Goal: Information Seeking & Learning: Learn about a topic

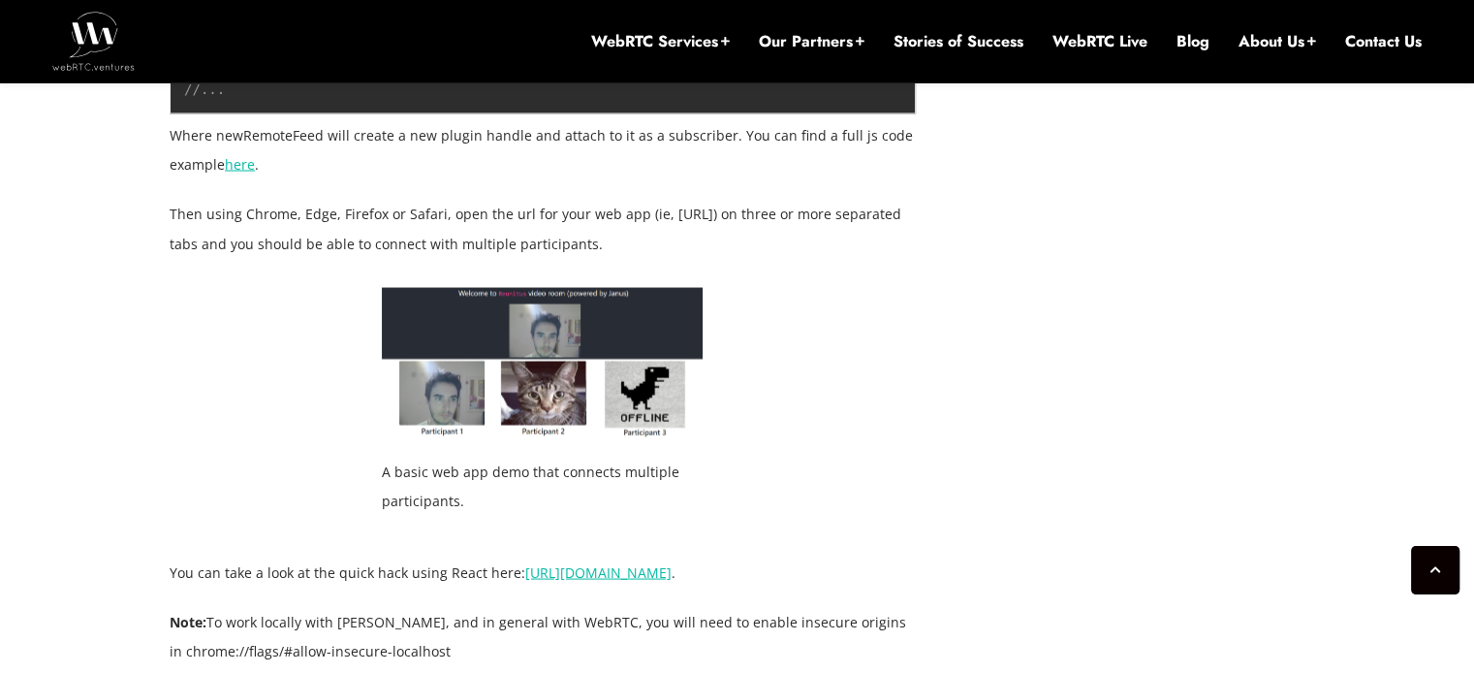
scroll to position [3617, 0]
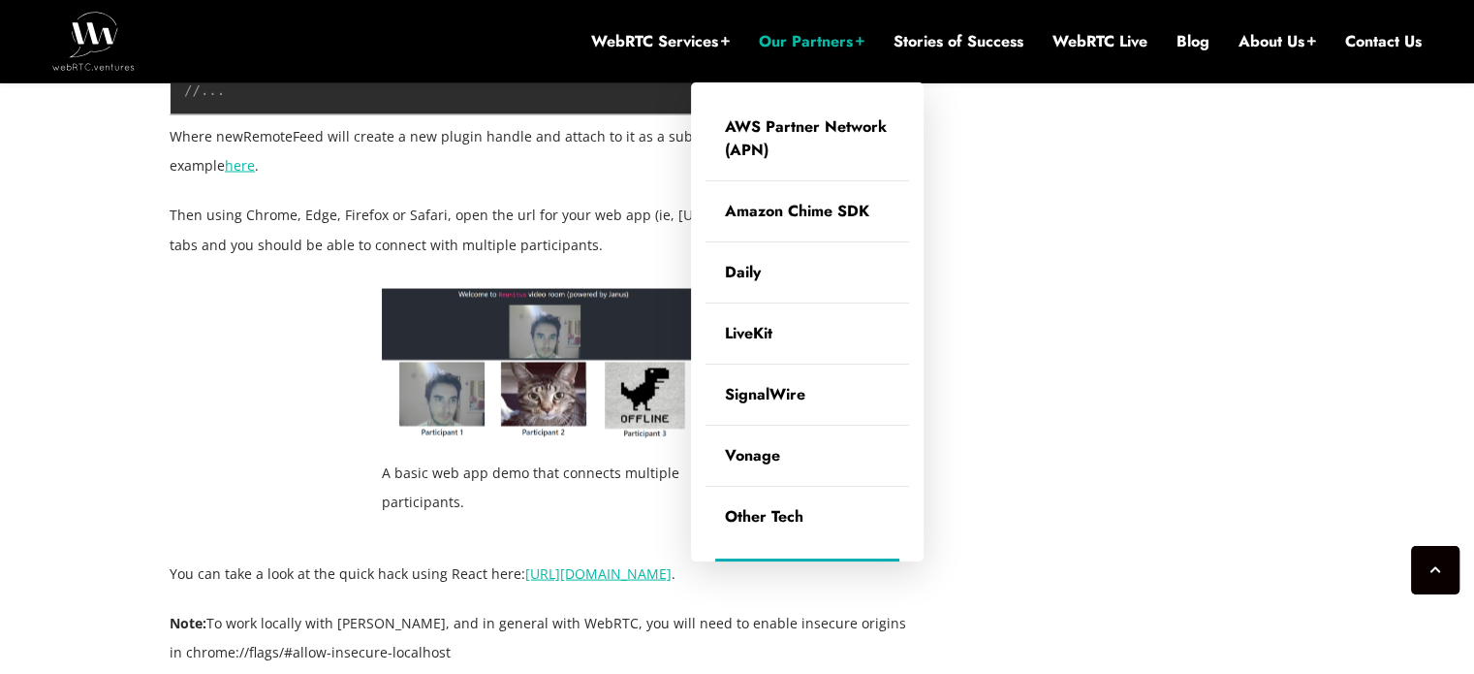
click at [843, 25] on li "Our Partners AWS Partner Network (APN) Amazon Chime SDK Daily LiveKit SignalWir…" at bounding box center [812, 41] width 106 height 82
click at [831, 38] on link "Our Partners" at bounding box center [812, 41] width 106 height 21
click at [798, 532] on link "Other Tech" at bounding box center [808, 517] width 204 height 60
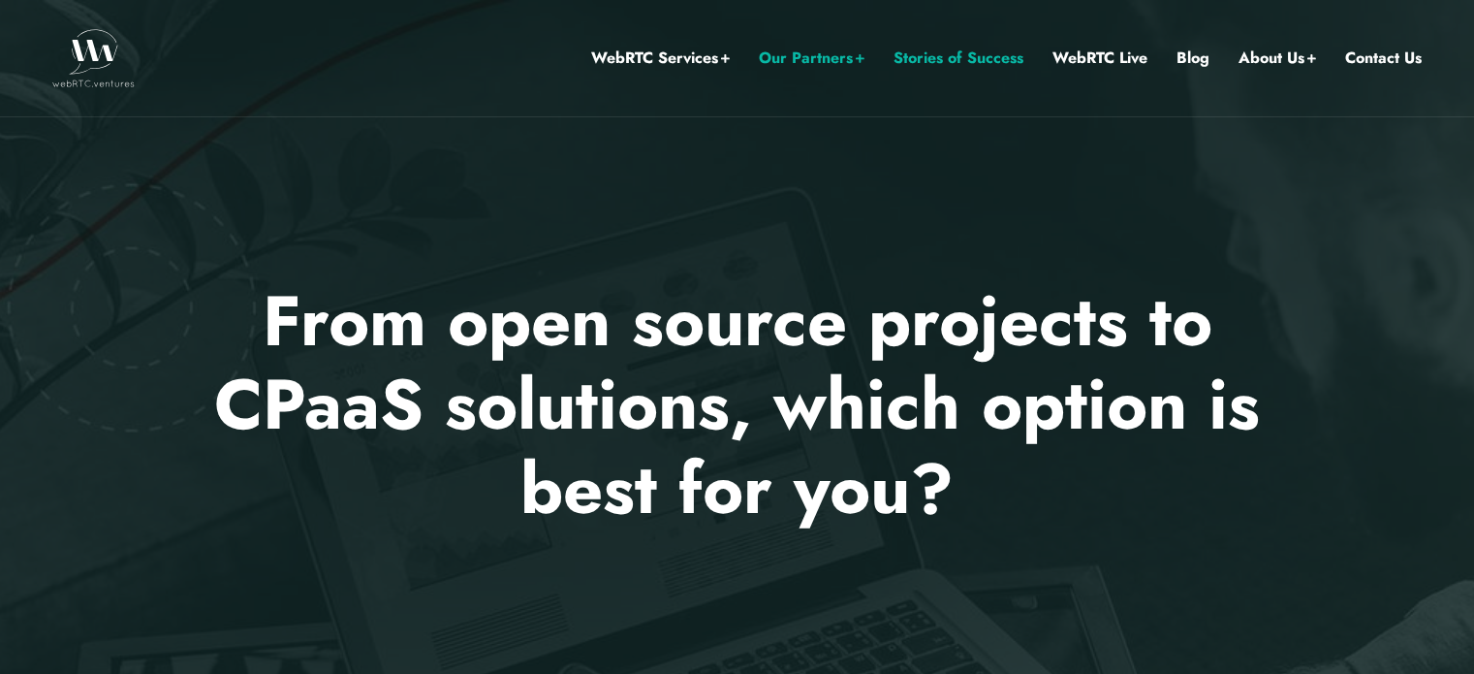
click at [955, 53] on link "Stories of Success" at bounding box center [959, 58] width 130 height 25
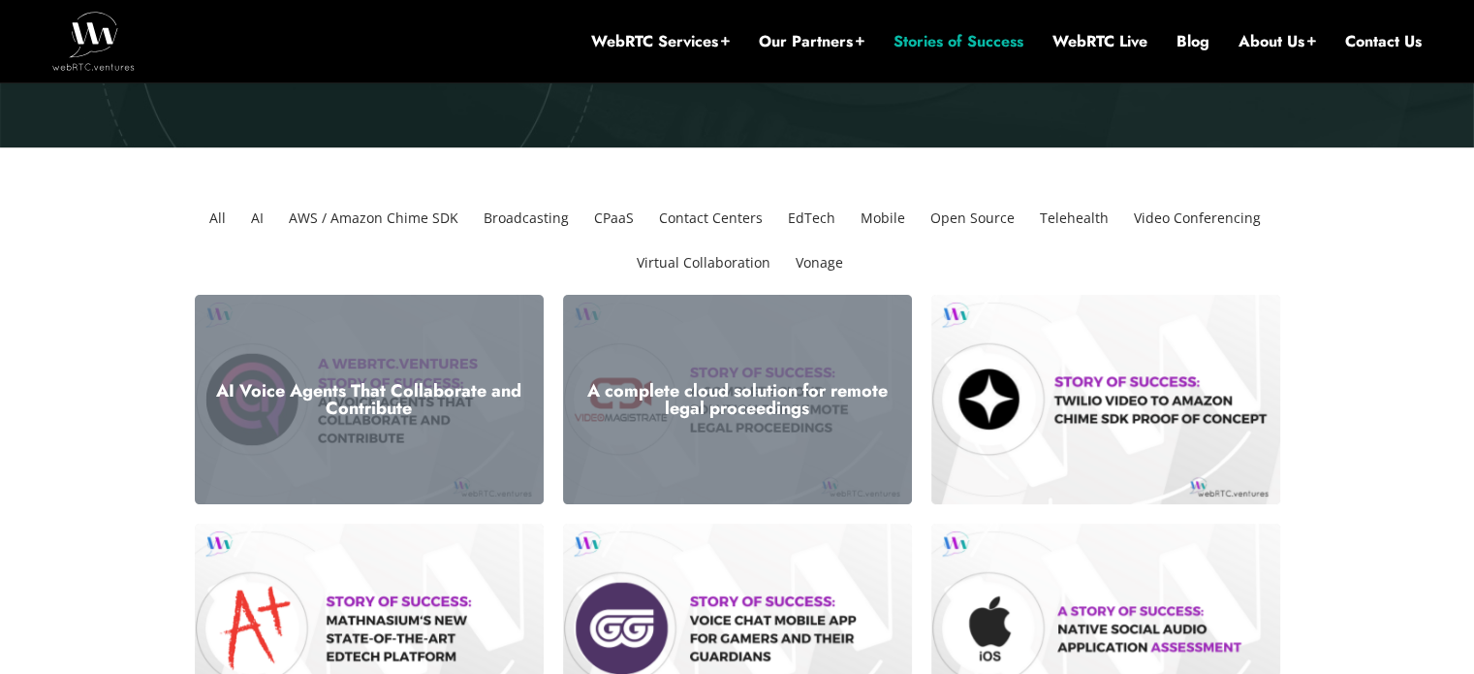
scroll to position [407, 0]
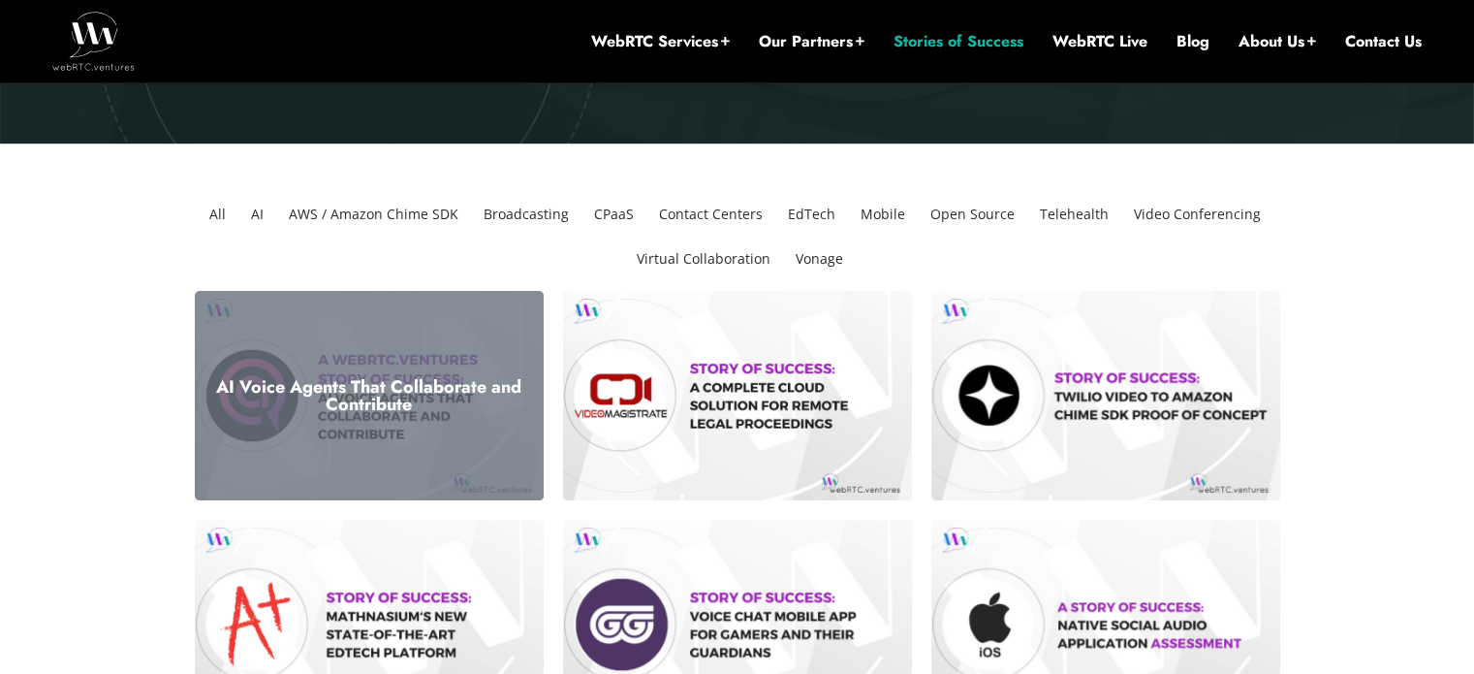
click at [450, 425] on div "AI Voice Agents That Collaborate and Contribute" at bounding box center [369, 395] width 349 height 209
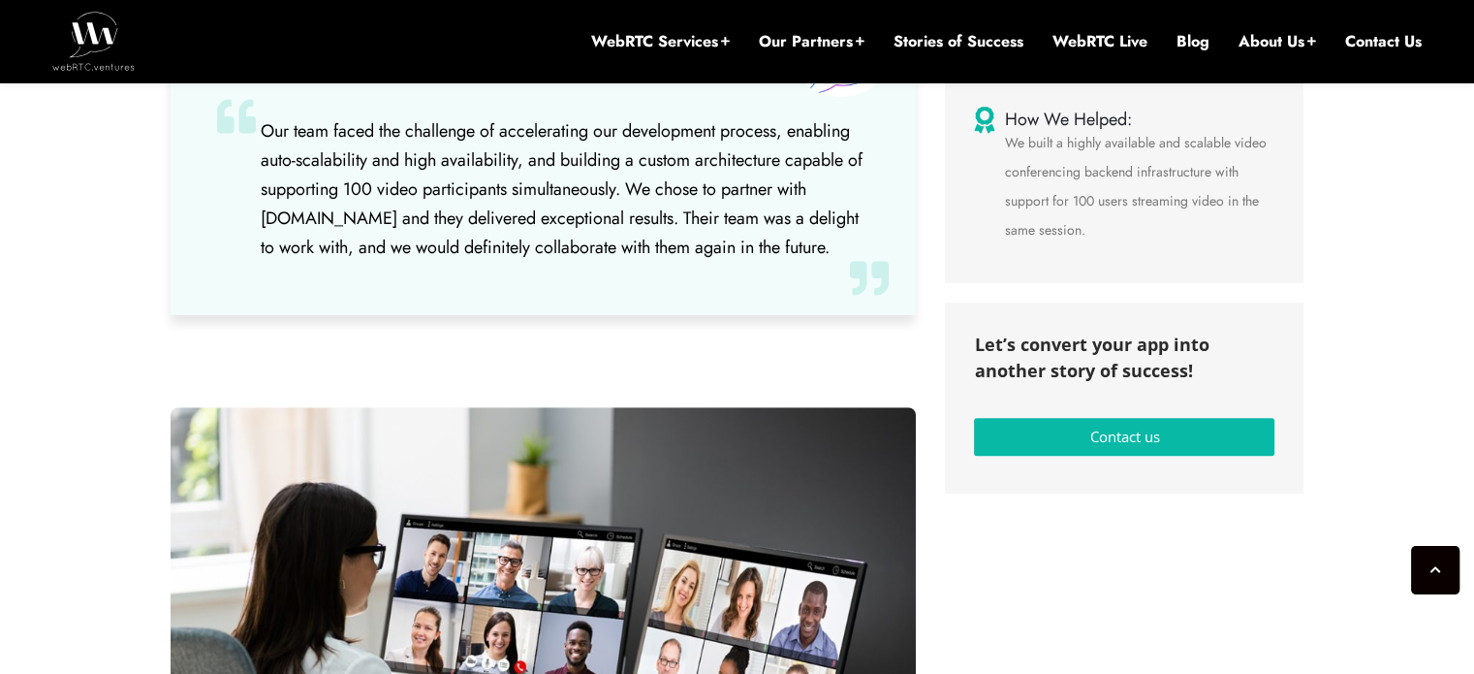
scroll to position [992, 0]
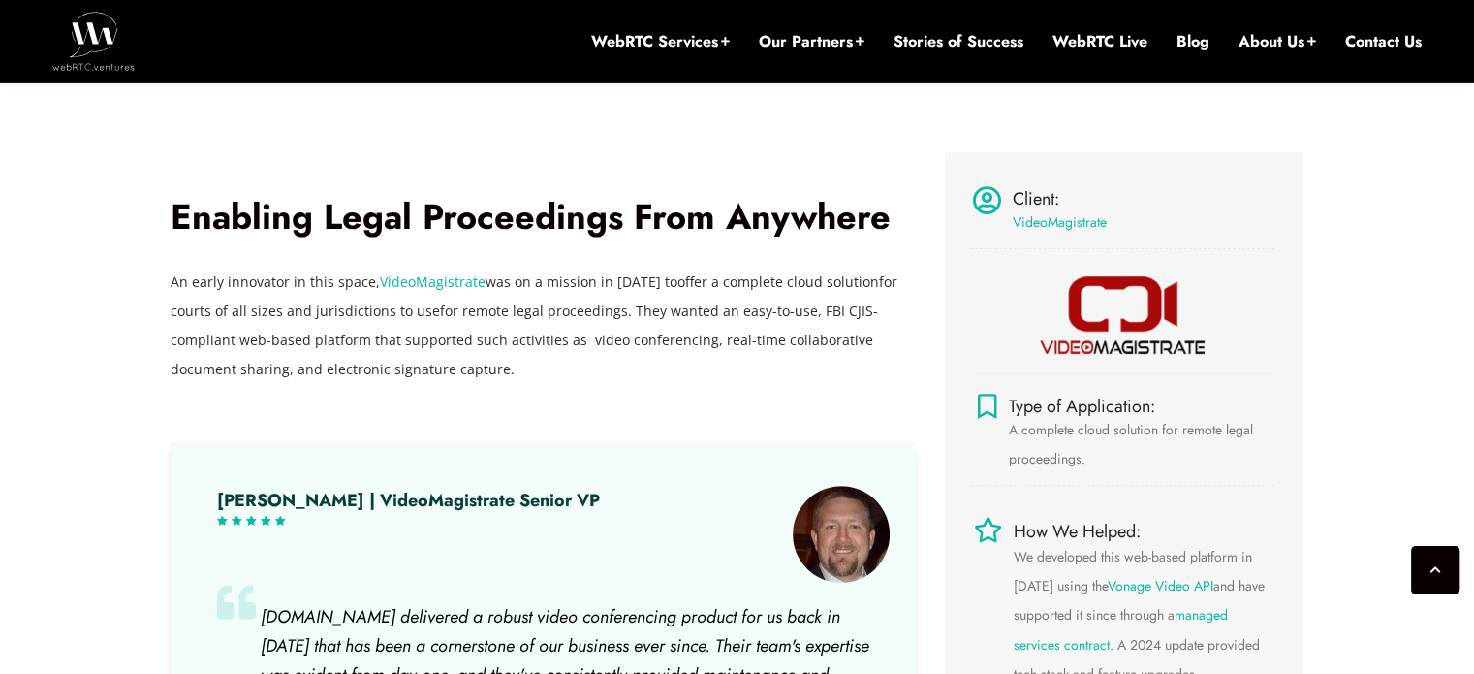
scroll to position [736, 0]
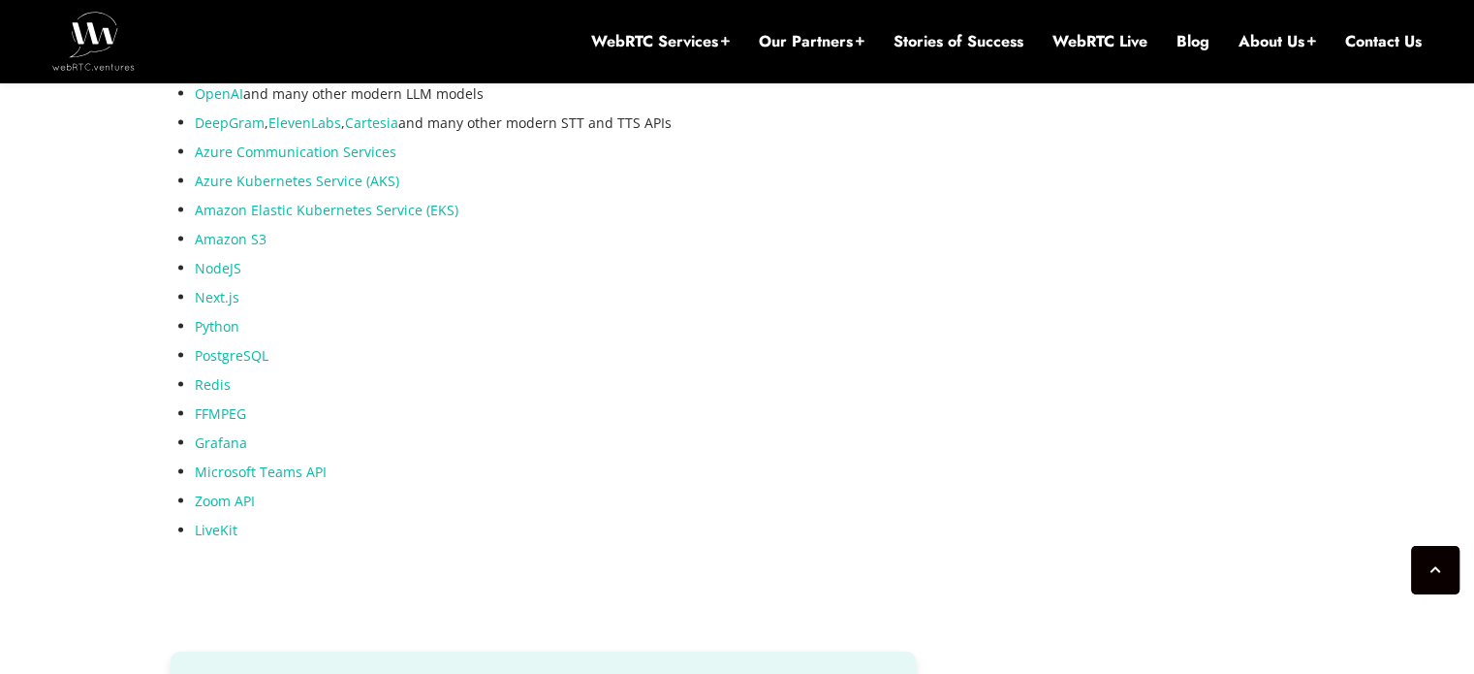
scroll to position [4100, 0]
